Goal: Task Accomplishment & Management: Complete application form

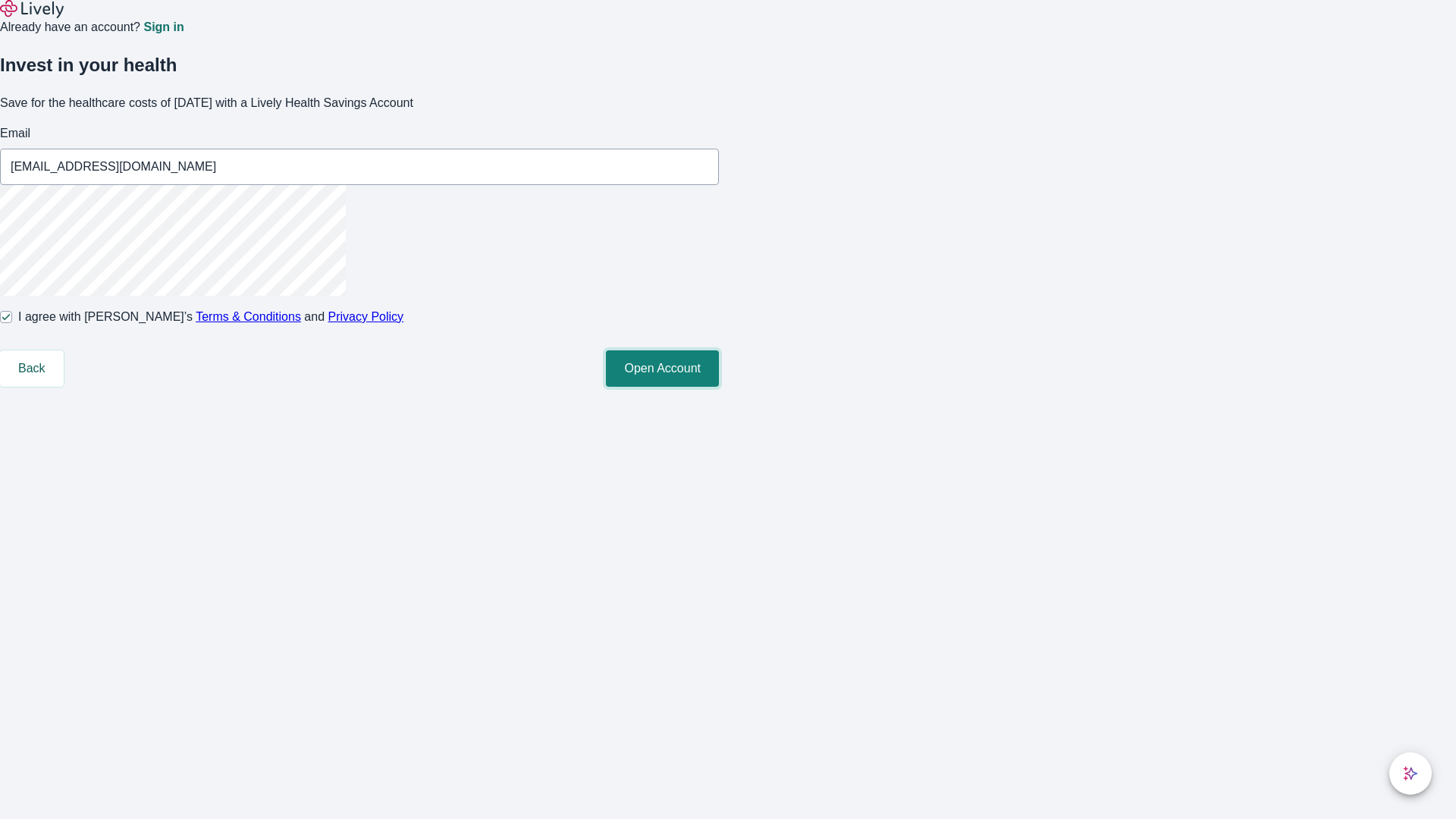
click at [719, 387] on button "Open Account" at bounding box center [662, 368] width 113 height 36
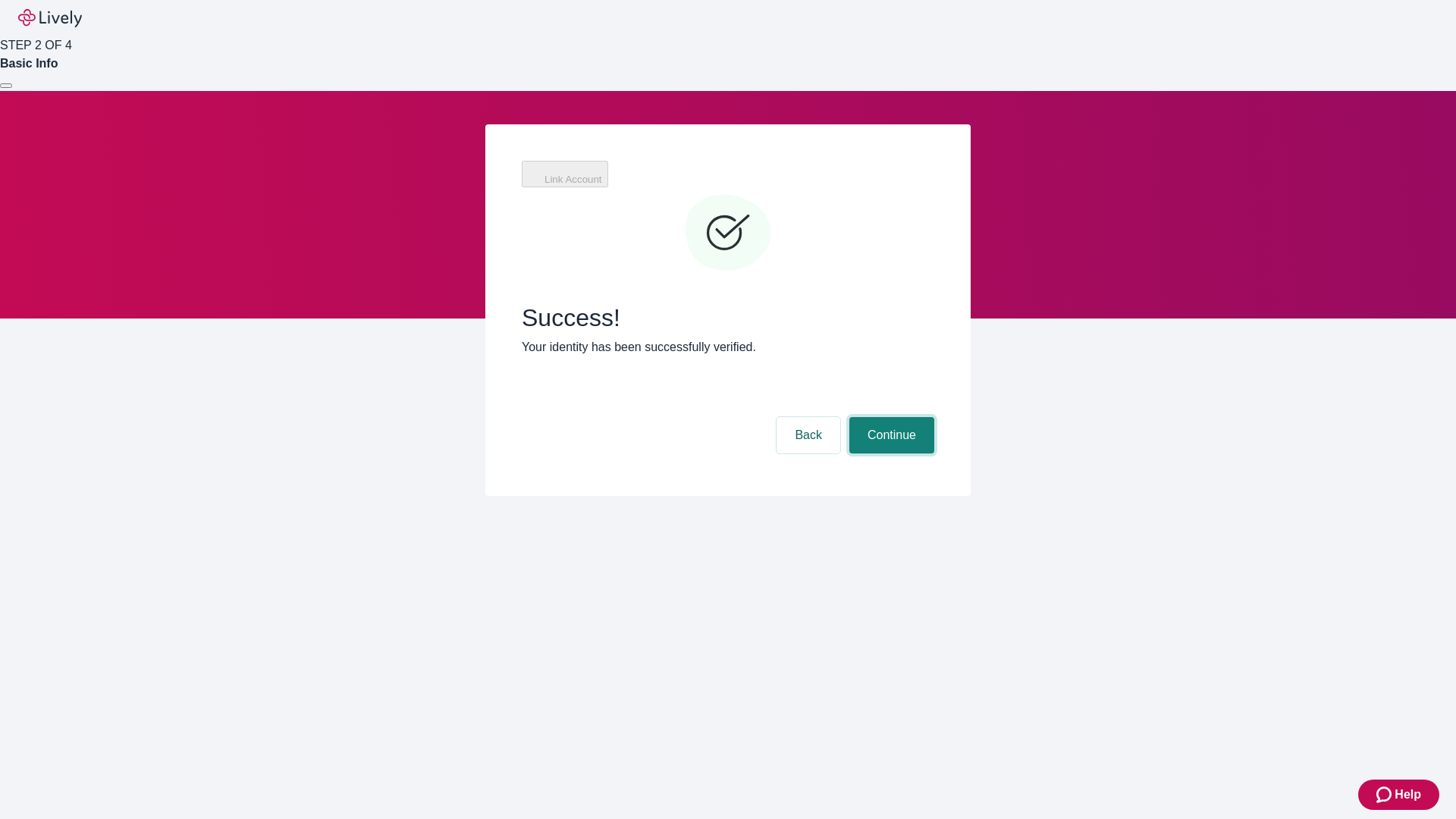
click at [934, 417] on button "Continue" at bounding box center [892, 435] width 85 height 36
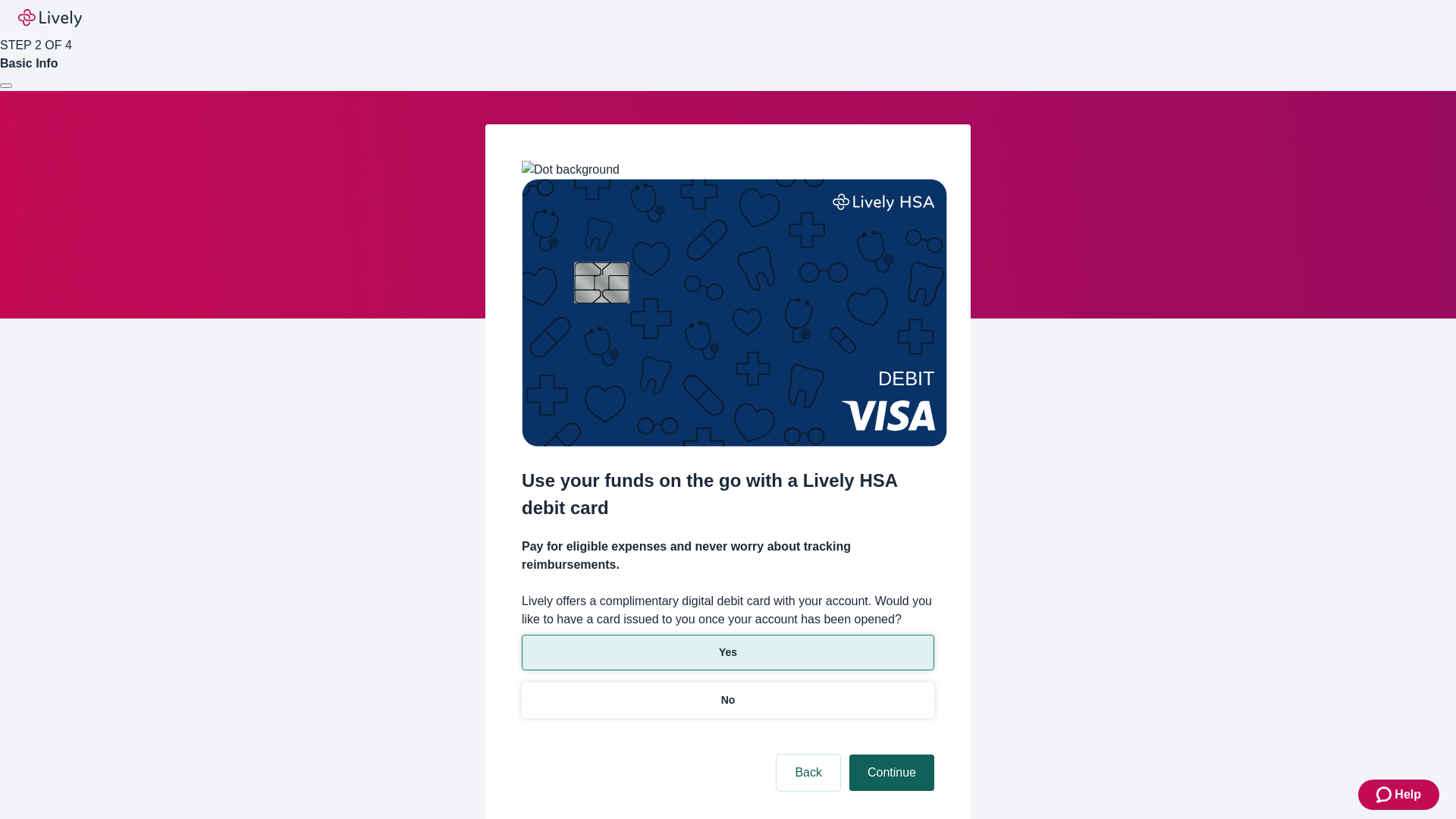
click at [727, 644] on p "Yes" at bounding box center [728, 652] width 18 height 16
click at [890, 754] on button "Continue" at bounding box center [892, 773] width 85 height 36
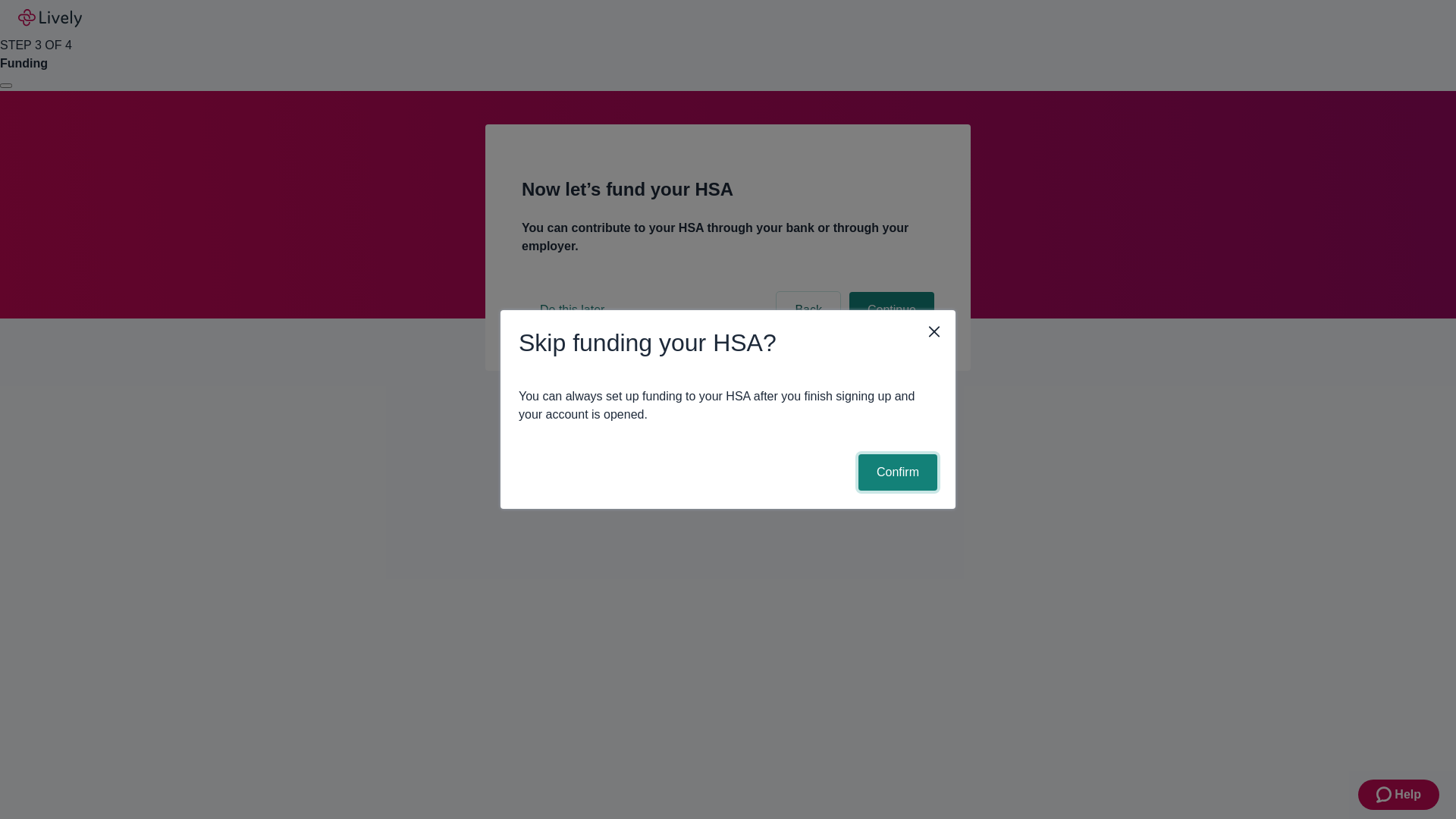
click at [895, 473] on button "Confirm" at bounding box center [898, 472] width 79 height 36
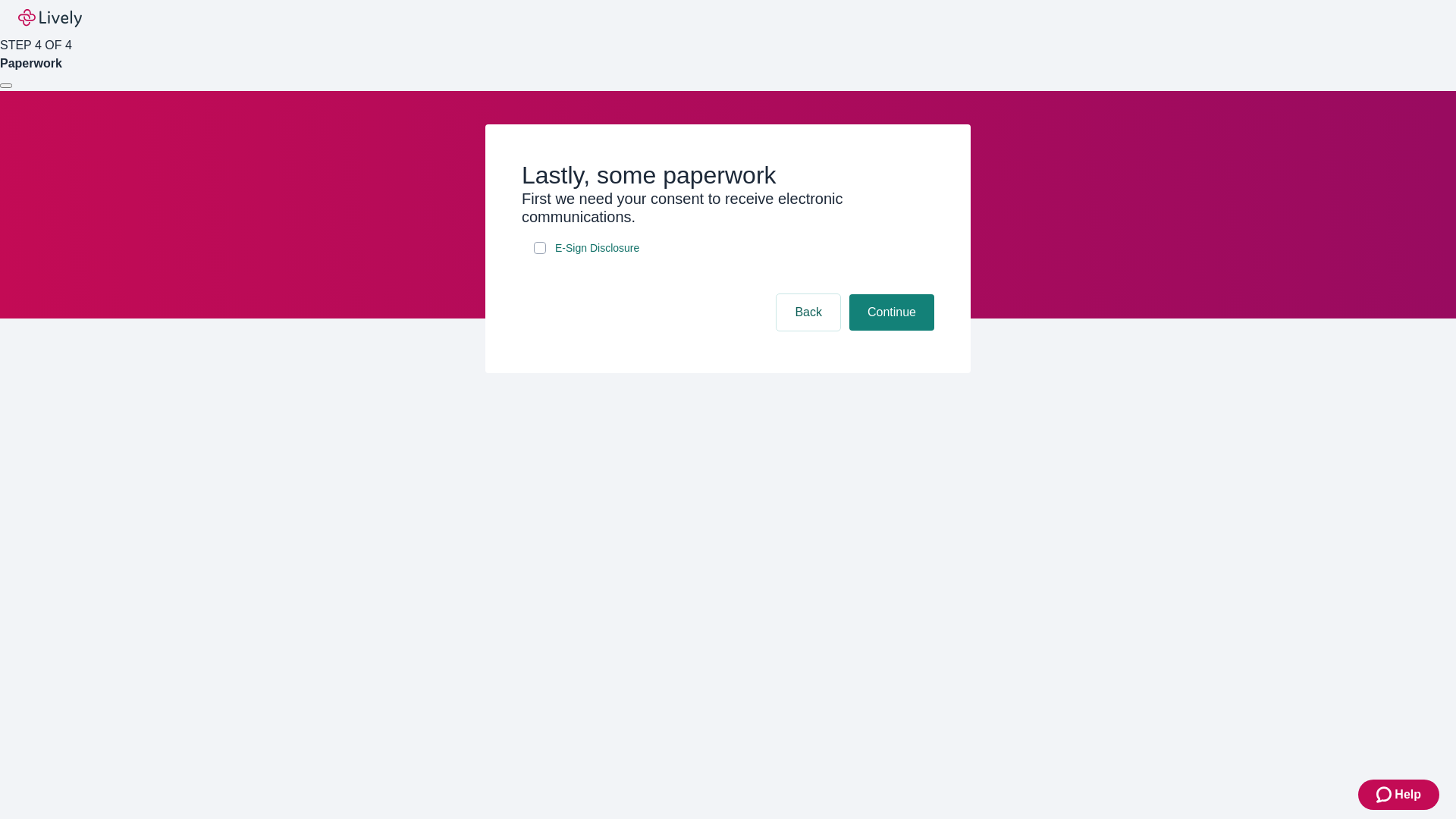
click at [540, 254] on input "E-Sign Disclosure" at bounding box center [540, 248] width 12 height 12
checkbox input "true"
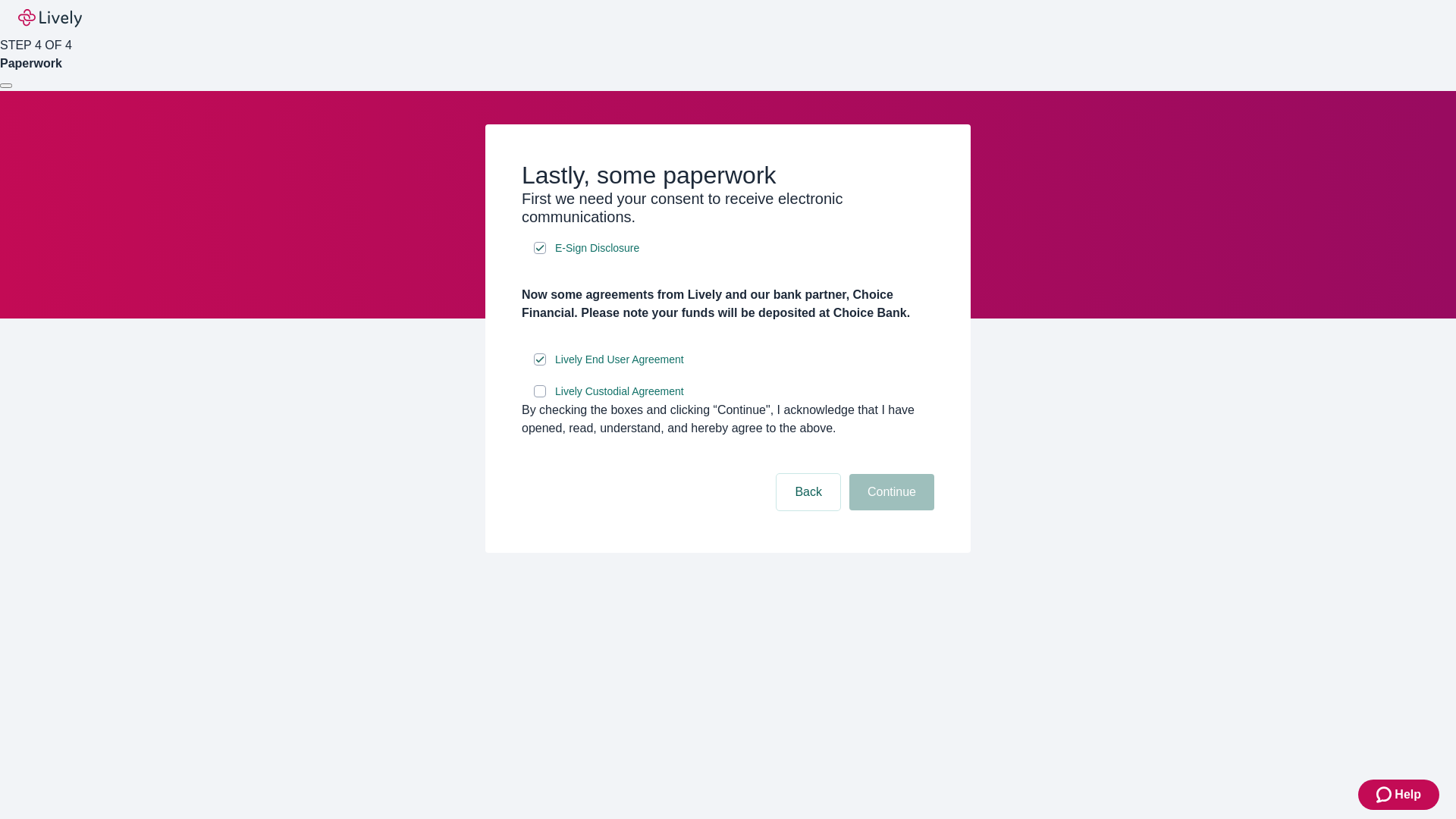
click at [540, 397] on input "Lively Custodial Agreement" at bounding box center [540, 391] width 12 height 12
checkbox input "true"
click at [890, 511] on button "Continue" at bounding box center [892, 493] width 85 height 36
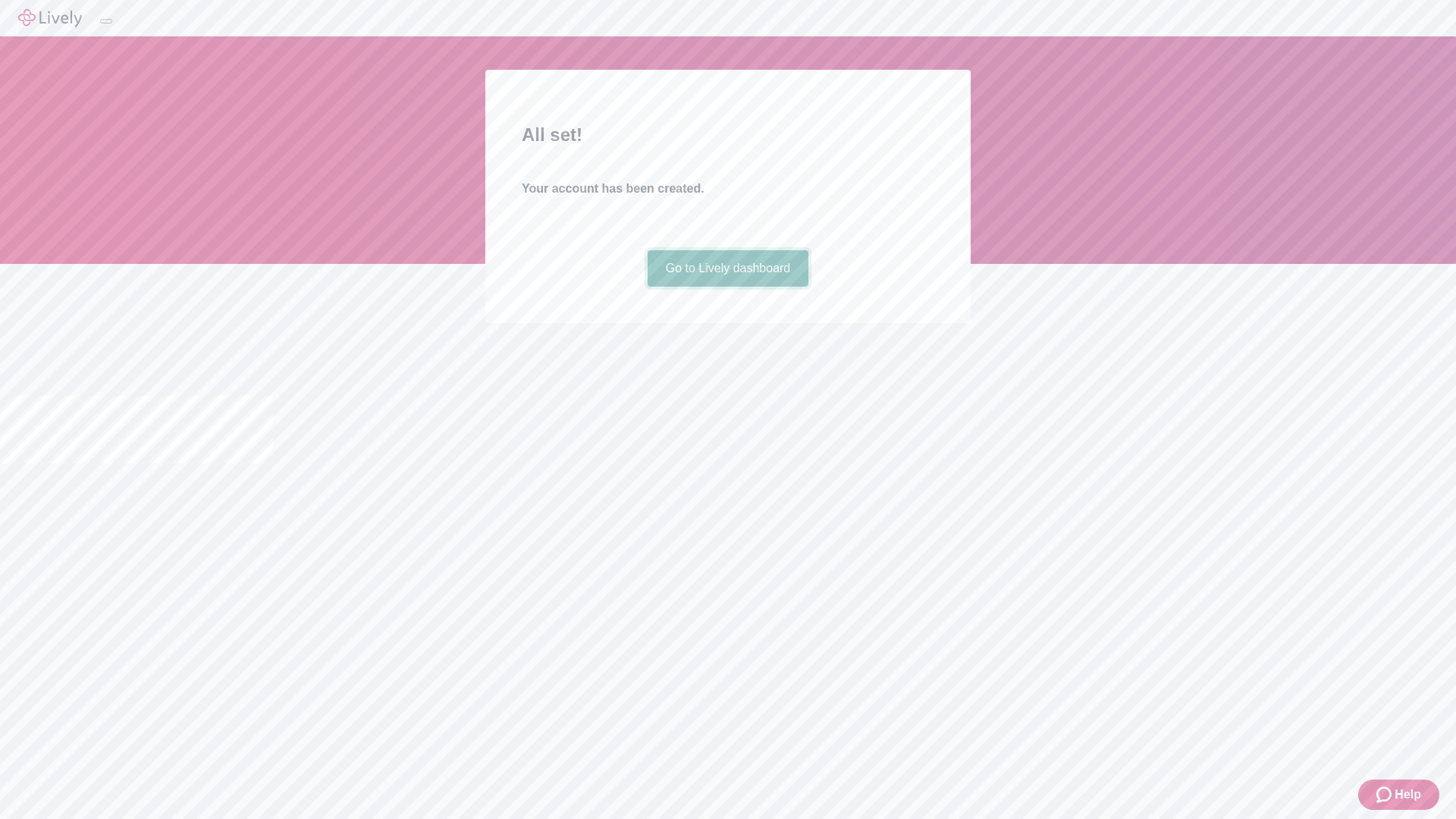
click at [727, 286] on link "Go to Lively dashboard" at bounding box center [728, 268] width 161 height 36
